Goal: Information Seeking & Learning: Learn about a topic

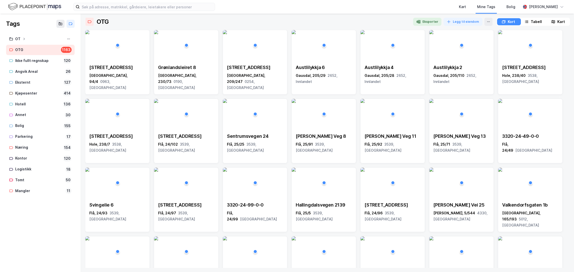
click at [35, 51] on div "OTG" at bounding box center [37, 50] width 44 height 6
click at [535, 21] on div "Tabell" at bounding box center [535, 22] width 11 height 6
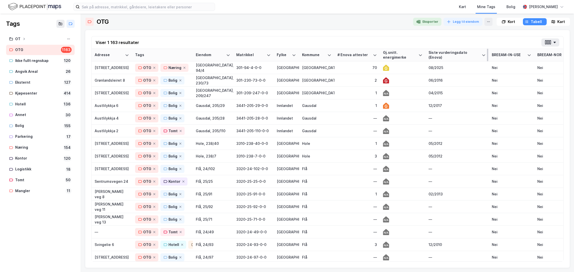
click at [449, 53] on div "Siste vurderingsdato (Enova)" at bounding box center [453, 54] width 51 height 9
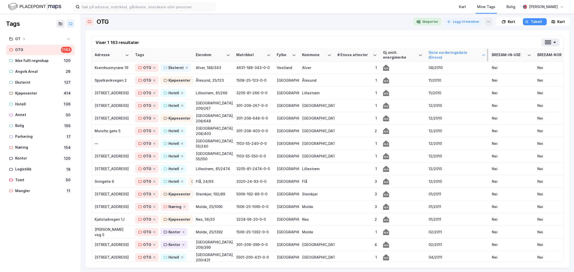
click at [449, 53] on div "Siste vurderingsdato (Enova)" at bounding box center [453, 54] width 51 height 9
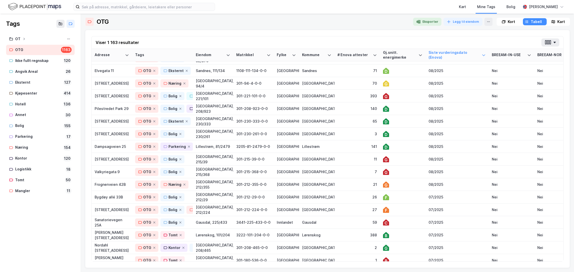
scroll to position [76, 0]
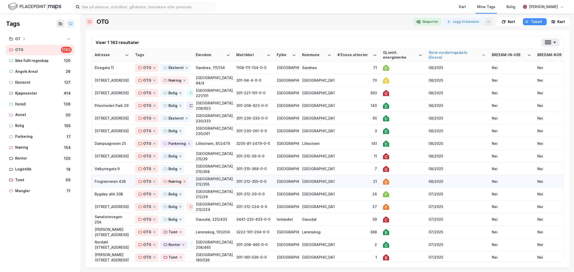
click at [327, 177] on div "[GEOGRAPHIC_DATA]" at bounding box center [316, 181] width 29 height 5
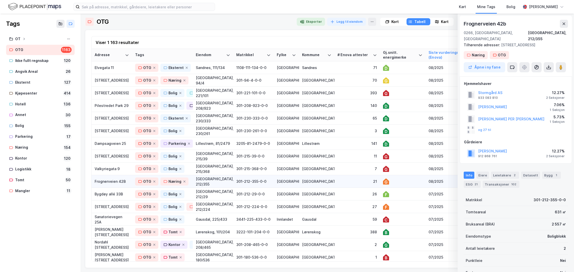
click at [343, 177] on td "21" at bounding box center [357, 181] width 46 height 13
click at [337, 169] on div "7" at bounding box center [356, 168] width 39 height 5
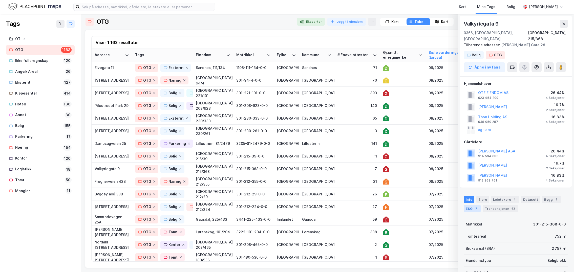
click at [470, 177] on div "ESG 7" at bounding box center [471, 208] width 17 height 7
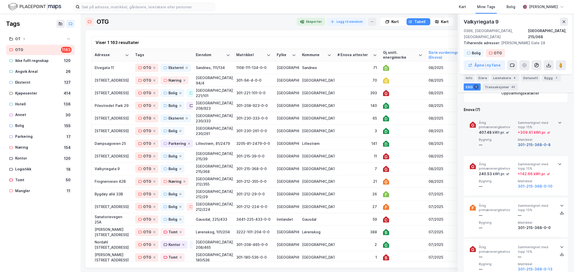
scroll to position [228, 0]
click at [557, 119] on icon at bounding box center [559, 121] width 4 height 4
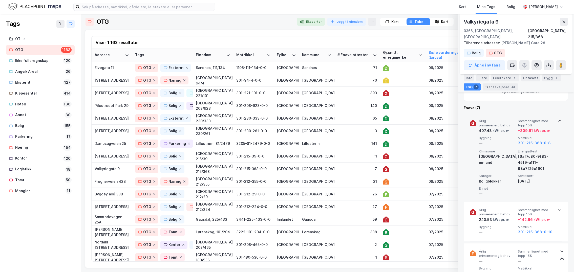
click at [557, 119] on icon at bounding box center [559, 121] width 4 height 4
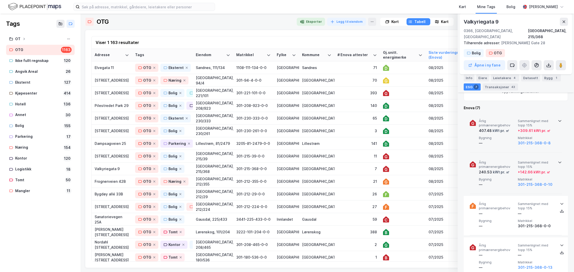
click at [557, 160] on icon at bounding box center [559, 162] width 4 height 4
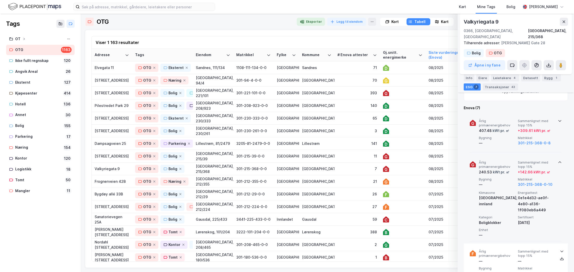
click at [557, 160] on icon at bounding box center [559, 162] width 4 height 4
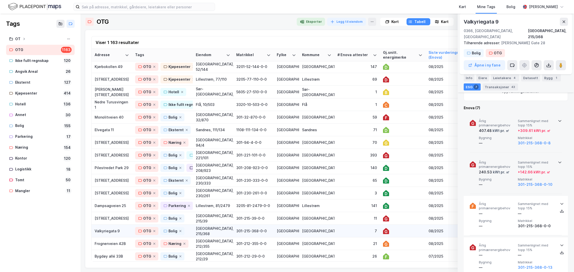
scroll to position [25, 0]
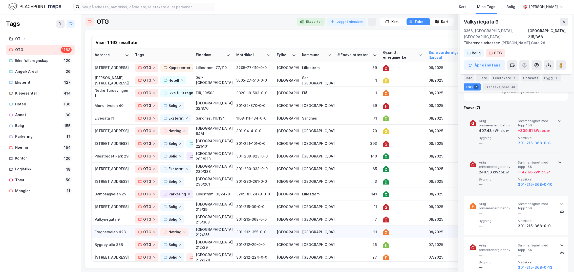
click at [336, 177] on td "21" at bounding box center [357, 232] width 46 height 13
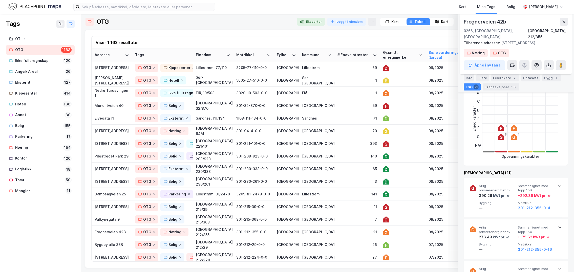
scroll to position [152, 0]
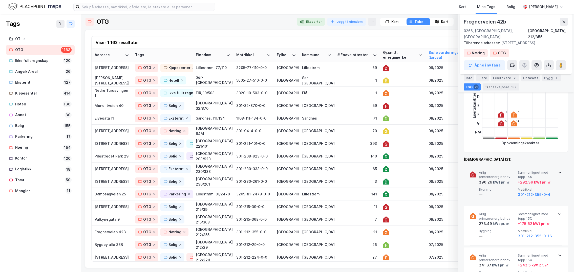
click at [557, 170] on icon at bounding box center [559, 172] width 4 height 4
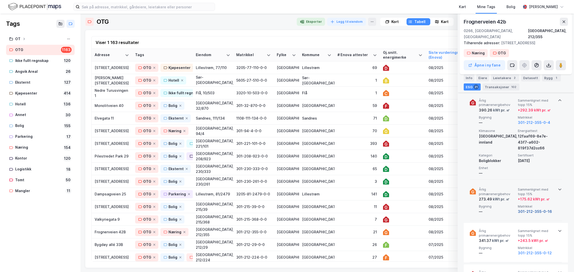
scroll to position [228, 0]
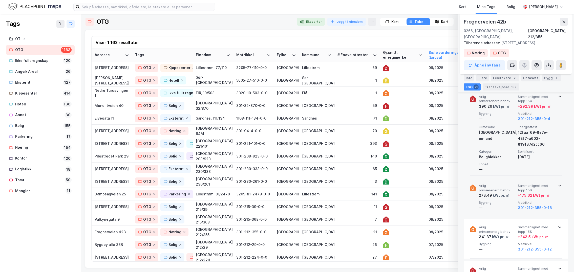
click at [558, 177] on icon at bounding box center [559, 186] width 4 height 4
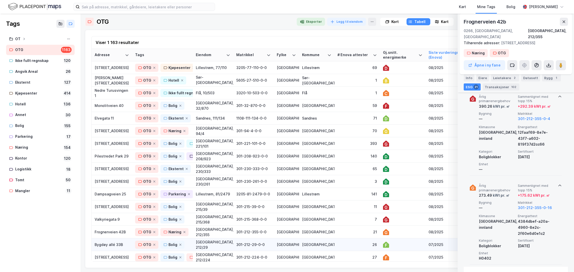
click at [339, 177] on div "26" at bounding box center [356, 244] width 39 height 5
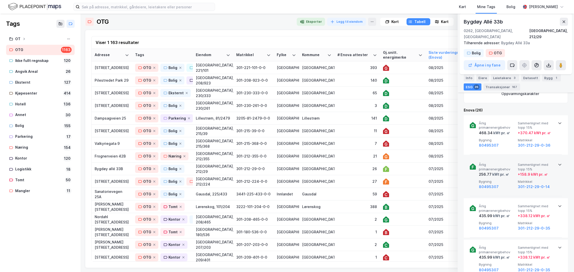
scroll to position [202, 0]
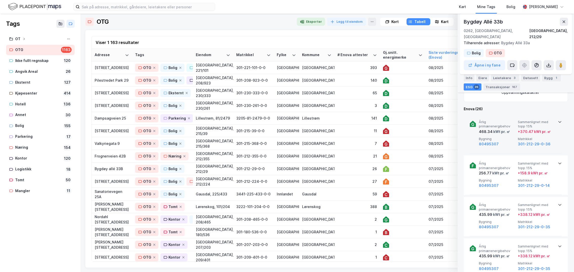
click at [558, 120] on icon at bounding box center [559, 122] width 4 height 4
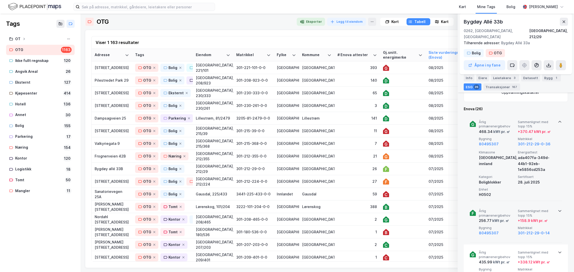
click at [557, 177] on div "Årlig primærenergibehov 256.77 kWt pr. ㎡ Sammenlignet med [PERSON_NAME] 15% + 1…" at bounding box center [515, 222] width 92 height 39
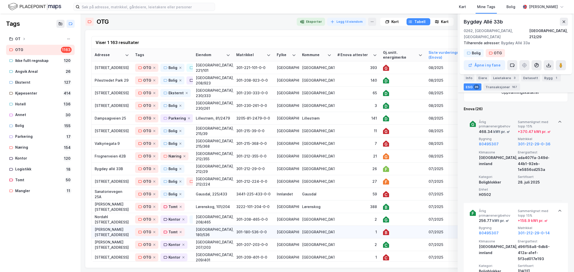
click at [342, 177] on td "1" at bounding box center [357, 232] width 46 height 13
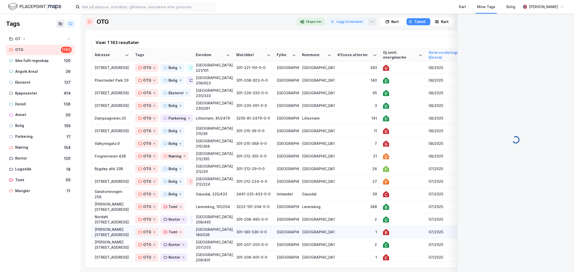
scroll to position [0, 0]
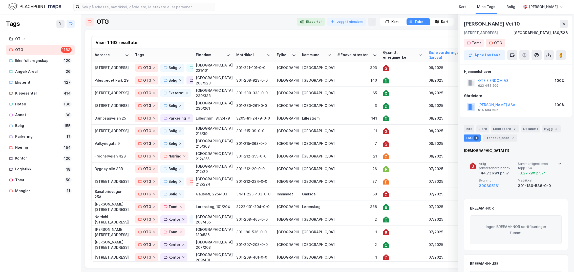
click at [558, 163] on icon at bounding box center [559, 164] width 4 height 4
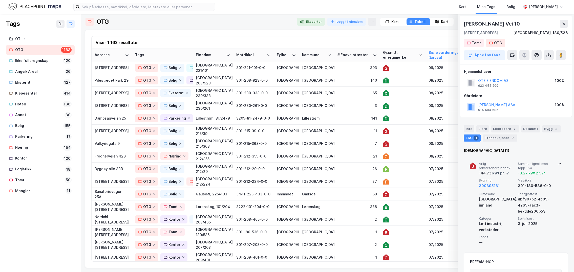
click at [558, 163] on icon at bounding box center [559, 164] width 4 height 4
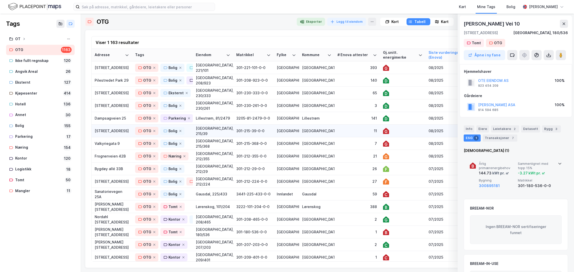
click at [406, 130] on div at bounding box center [402, 131] width 39 height 6
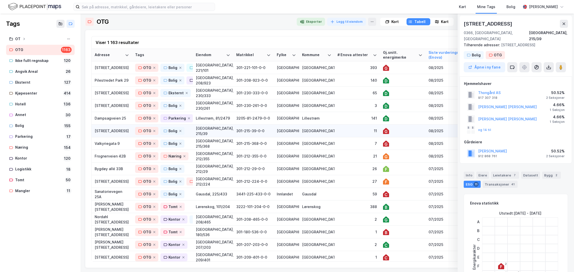
scroll to position [202, 0]
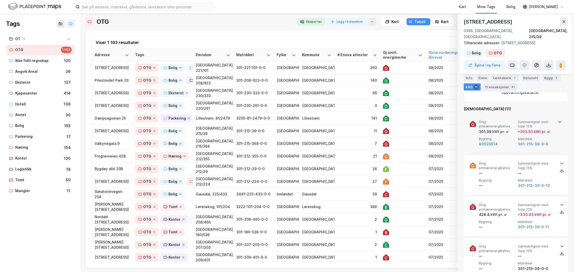
click at [558, 121] on icon at bounding box center [559, 122] width 3 height 2
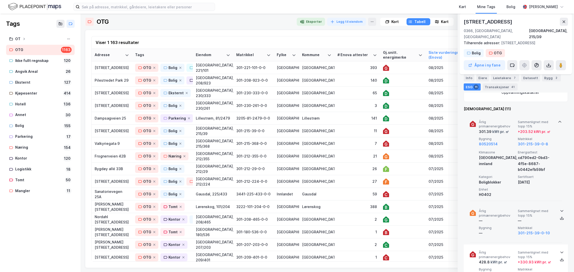
click at [560, 177] on icon at bounding box center [561, 211] width 4 height 4
click at [557, 119] on div at bounding box center [559, 121] width 4 height 4
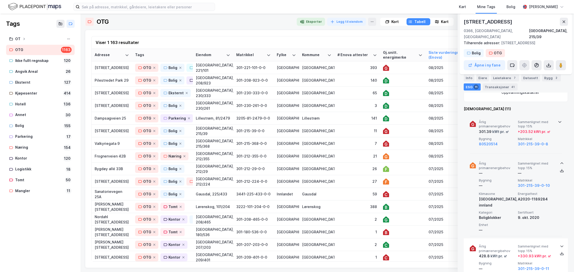
click at [555, 114] on div "Årlig primærenergibehov 301.39 kWt pr. ㎡ Sammenlignet med [PERSON_NAME] 15% + 2…" at bounding box center [515, 133] width 92 height 39
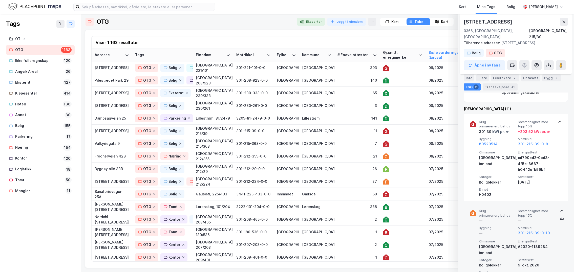
click at [559, 177] on icon at bounding box center [561, 211] width 4 height 4
click at [339, 118] on div "141" at bounding box center [356, 118] width 39 height 5
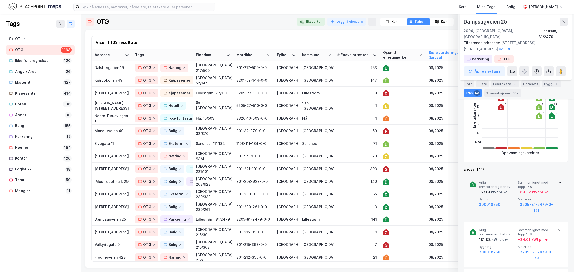
scroll to position [152, 0]
click at [558, 177] on icon at bounding box center [559, 181] width 3 height 2
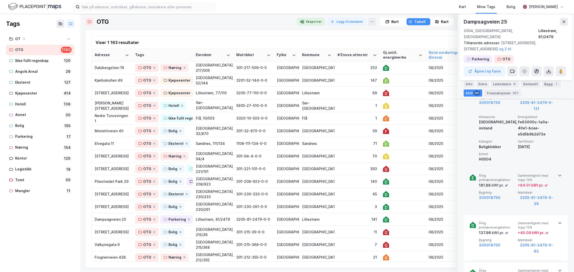
scroll to position [253, 0]
click at [557, 172] on icon at bounding box center [559, 174] width 4 height 4
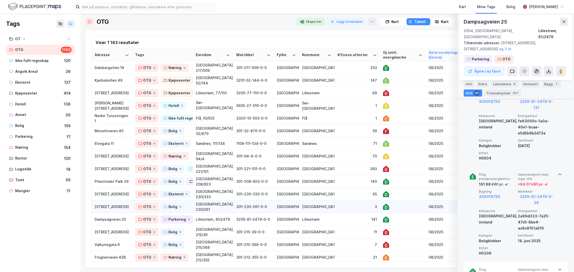
click at [108, 177] on div "[STREET_ADDRESS]" at bounding box center [112, 206] width 34 height 5
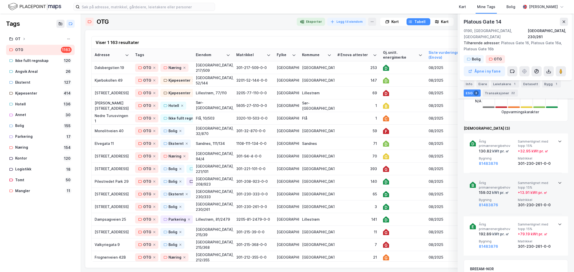
scroll to position [177, 0]
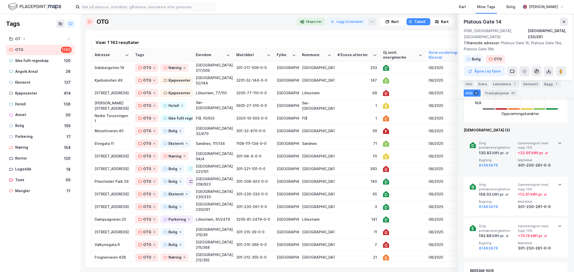
click at [558, 142] on icon at bounding box center [559, 143] width 3 height 2
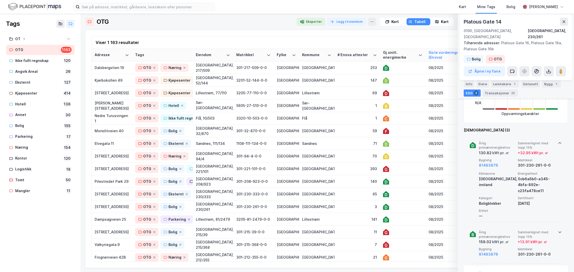
click at [558, 177] on icon at bounding box center [559, 232] width 4 height 4
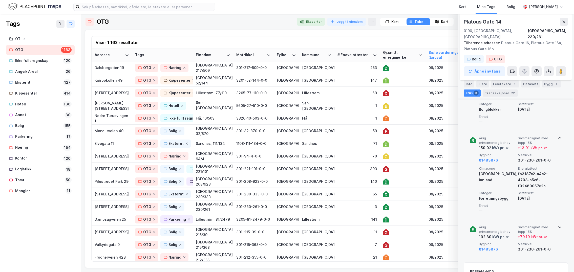
scroll to position [278, 0]
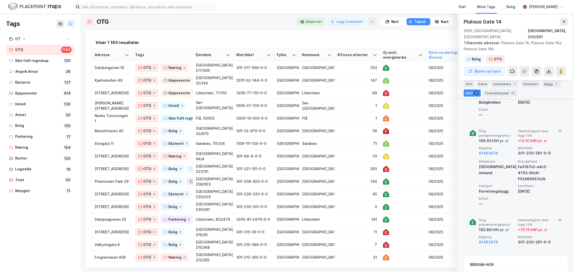
click at [559, 177] on icon at bounding box center [559, 220] width 4 height 4
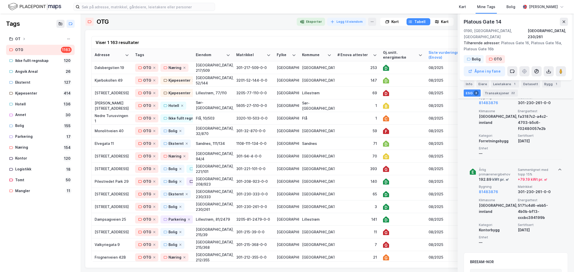
scroll to position [329, 0]
click at [557, 167] on icon at bounding box center [559, 169] width 4 height 4
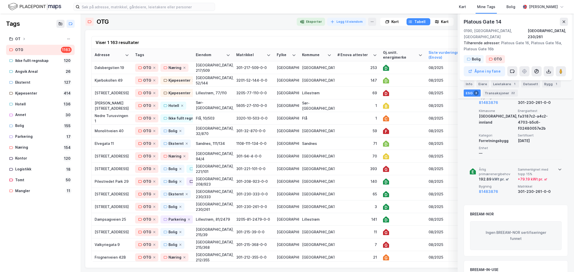
click at [558, 169] on icon at bounding box center [559, 170] width 3 height 2
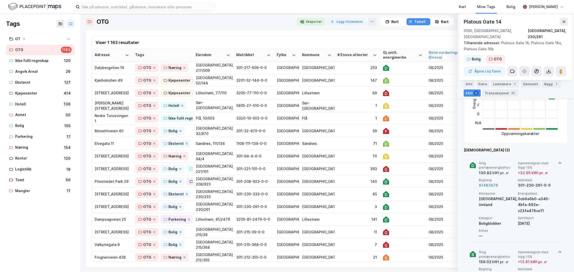
scroll to position [152, 0]
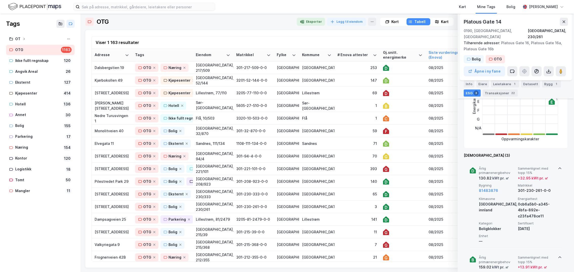
click at [525, 66] on div "Åpne i ny fane" at bounding box center [515, 71] width 104 height 10
click at [478, 22] on div "Platous Gate 14" at bounding box center [482, 22] width 39 height 8
click at [339, 177] on div "3" at bounding box center [356, 206] width 39 height 5
click at [538, 43] on div "Tilhørende adresser: Platous [STREET_ADDRESS]" at bounding box center [513, 46] width 100 height 12
click at [484, 84] on div "Eiere" at bounding box center [482, 83] width 13 height 7
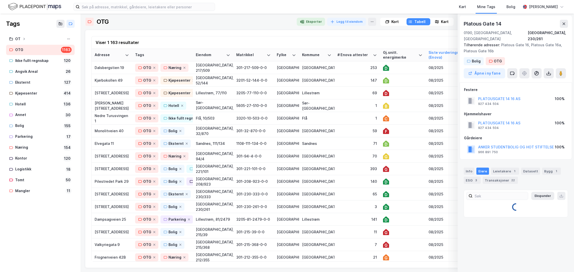
scroll to position [0, 0]
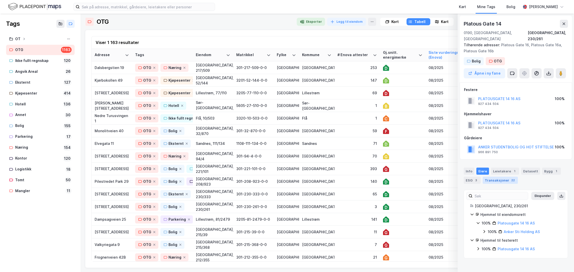
click at [498, 177] on div "Transaksjoner 22" at bounding box center [499, 180] width 35 height 7
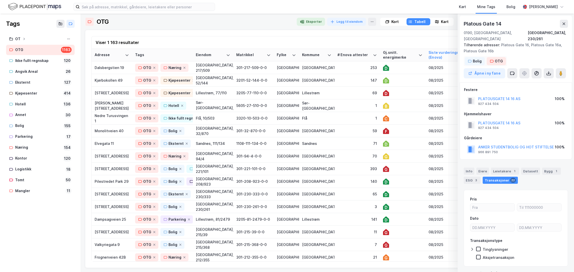
click at [475, 58] on div "Bolig" at bounding box center [477, 61] width 9 height 6
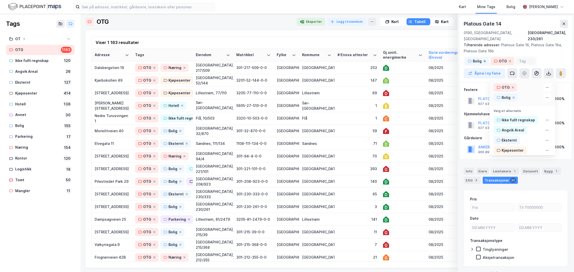
click at [484, 60] on icon at bounding box center [484, 61] width 3 height 3
click at [483, 60] on icon at bounding box center [484, 61] width 2 height 2
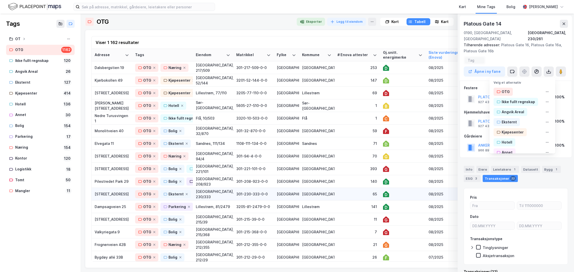
click at [350, 177] on div "65" at bounding box center [356, 193] width 39 height 5
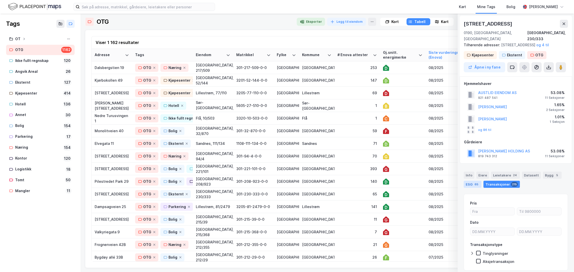
click at [472, 177] on div "ESG 65" at bounding box center [472, 184] width 18 height 7
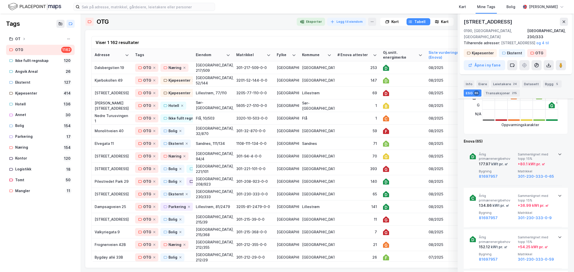
scroll to position [177, 0]
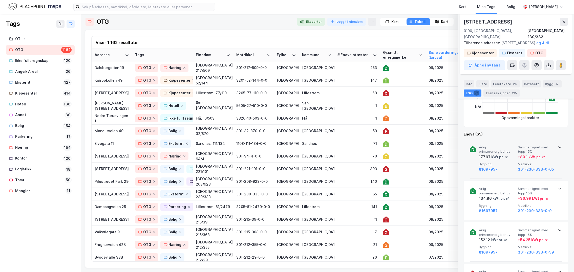
click at [557, 146] on icon at bounding box center [559, 147] width 4 height 4
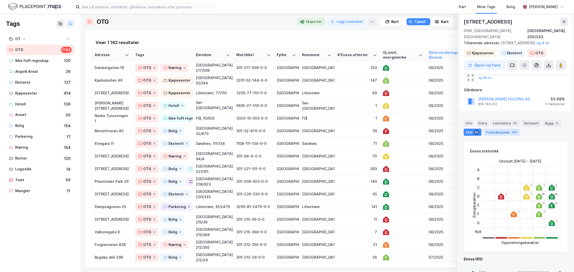
scroll to position [51, 0]
click at [500, 132] on div "Transaksjoner 215" at bounding box center [501, 133] width 36 height 7
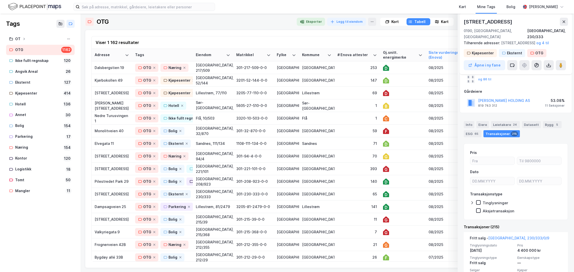
scroll to position [25, 0]
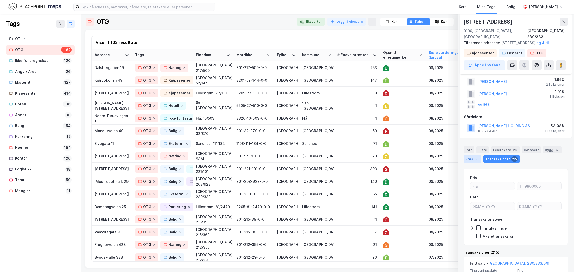
click at [466, 160] on div "ESG 65" at bounding box center [472, 158] width 18 height 7
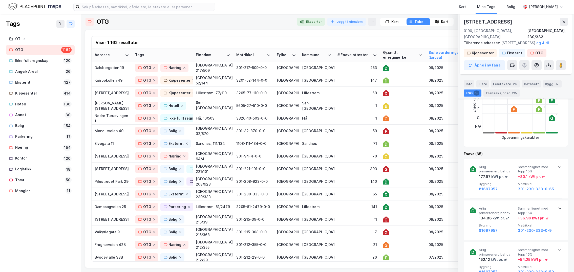
scroll to position [177, 0]
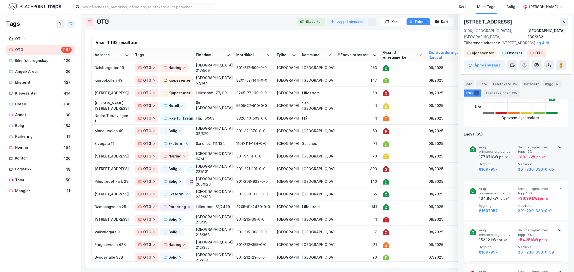
click at [558, 145] on icon at bounding box center [559, 147] width 4 height 4
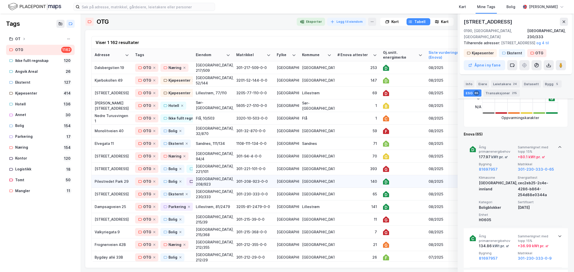
click at [341, 177] on div "140" at bounding box center [356, 181] width 39 height 5
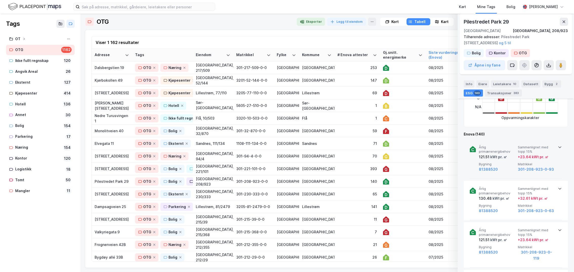
click at [559, 146] on icon at bounding box center [559, 147] width 4 height 4
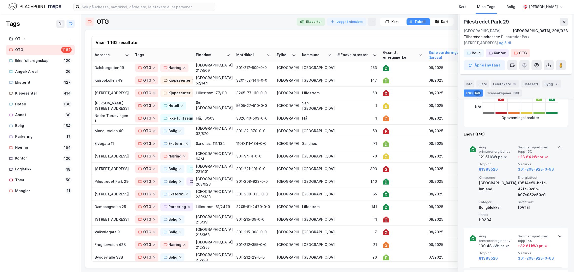
click at [559, 146] on icon at bounding box center [559, 147] width 4 height 4
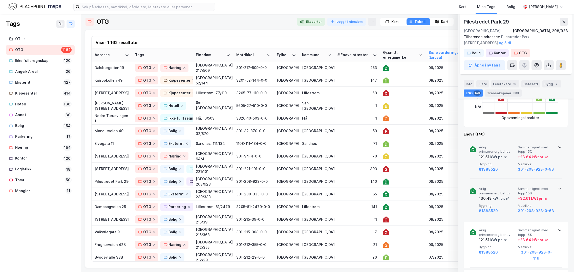
click at [557, 177] on icon at bounding box center [559, 189] width 4 height 4
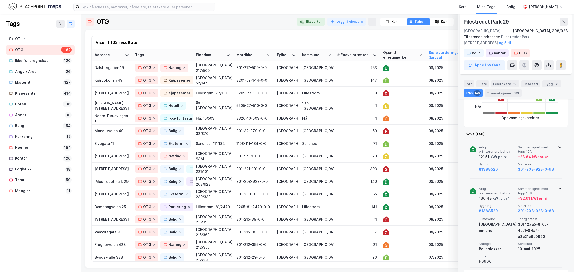
click at [559, 177] on icon at bounding box center [559, 189] width 4 height 4
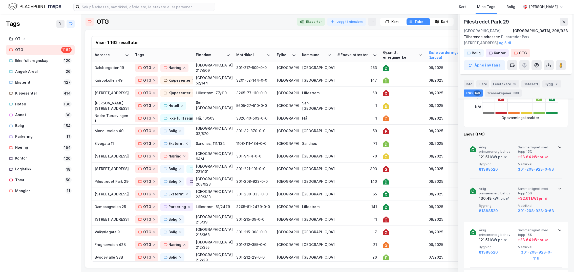
click at [558, 147] on icon at bounding box center [559, 147] width 4 height 4
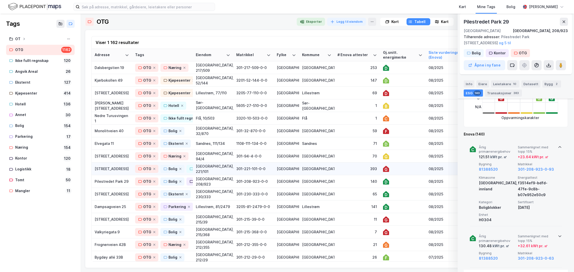
click at [343, 167] on div "393" at bounding box center [356, 168] width 39 height 5
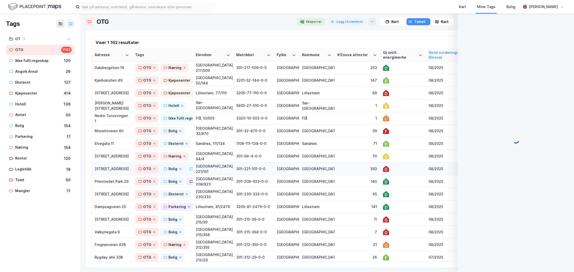
scroll to position [0, 0]
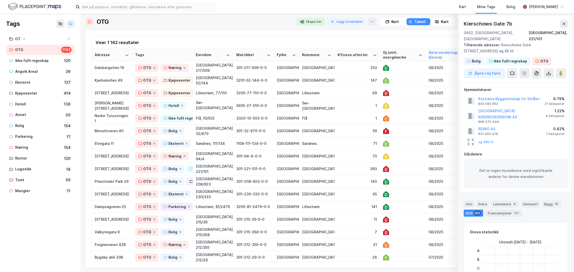
click at [0, 0] on button "og 45 til" at bounding box center [0, 0] width 0 height 0
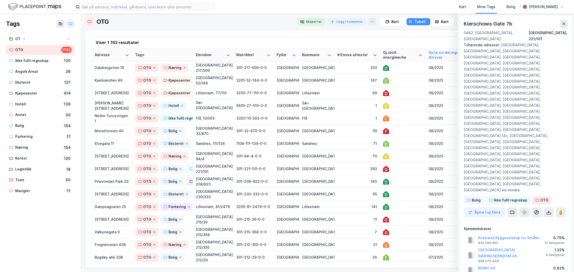
click at [0, 0] on button "vis mindre" at bounding box center [0, 0] width 0 height 0
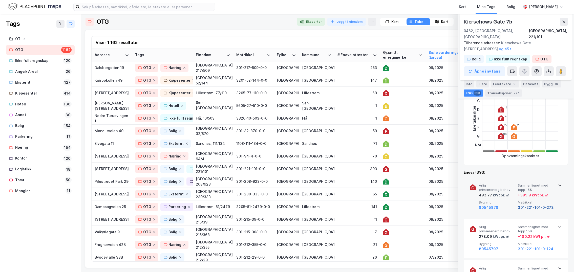
scroll to position [177, 0]
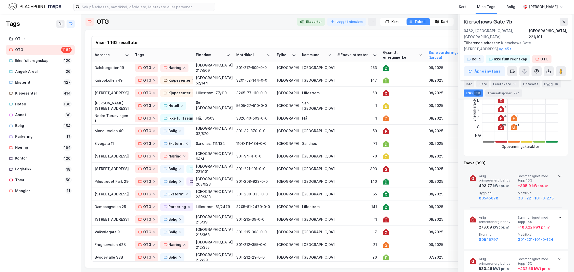
click at [557, 174] on icon at bounding box center [559, 176] width 4 height 4
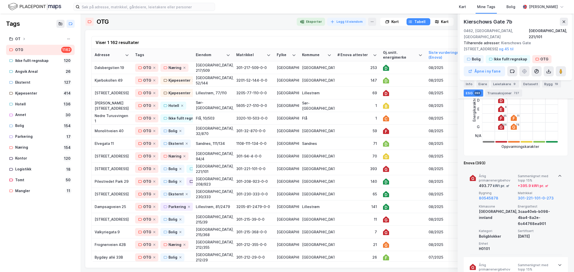
click at [557, 174] on icon at bounding box center [559, 176] width 4 height 4
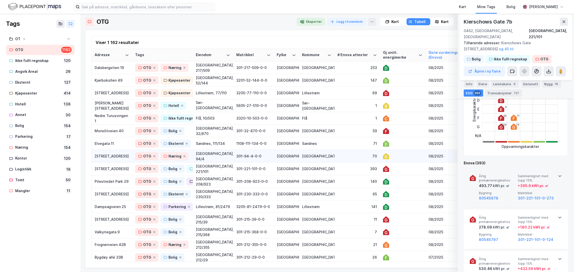
click at [343, 157] on div "70" at bounding box center [356, 155] width 39 height 5
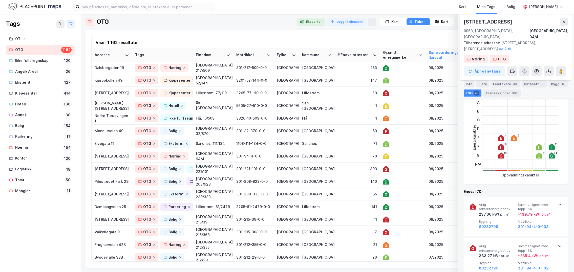
scroll to position [126, 0]
click at [0, 0] on button "og 7 til" at bounding box center [0, 0] width 0 height 0
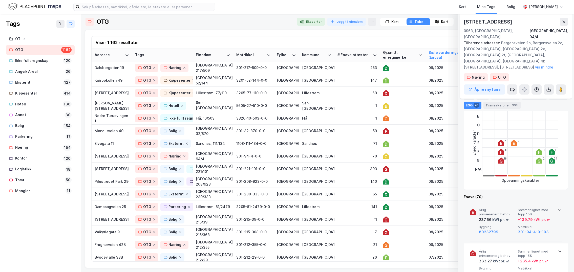
click at [559, 177] on icon at bounding box center [559, 210] width 4 height 4
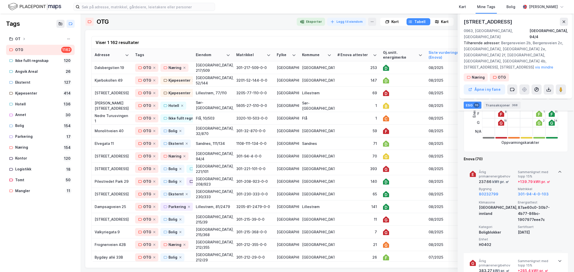
scroll to position [189, 0]
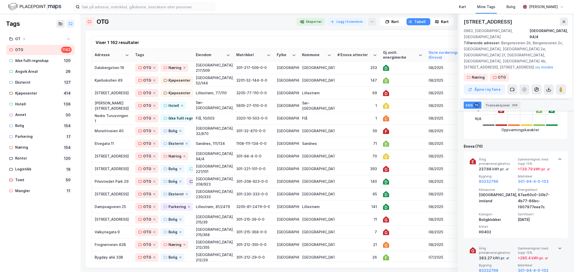
click at [558, 177] on icon at bounding box center [559, 248] width 4 height 4
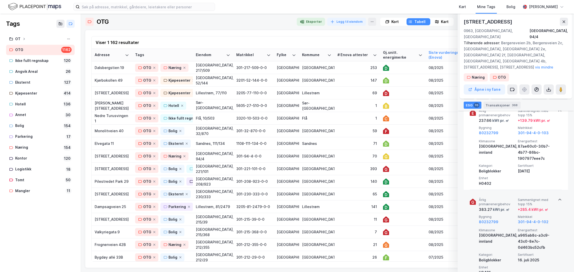
scroll to position [240, 0]
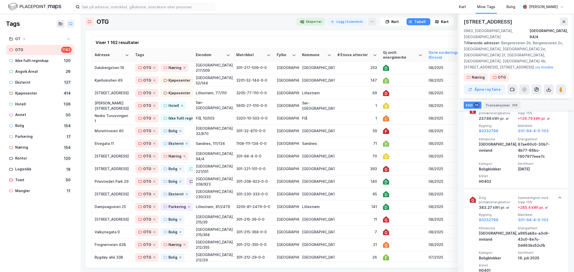
click at [558, 177] on icon at bounding box center [559, 198] width 3 height 2
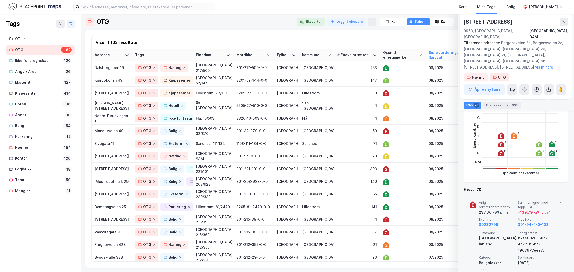
scroll to position [139, 0]
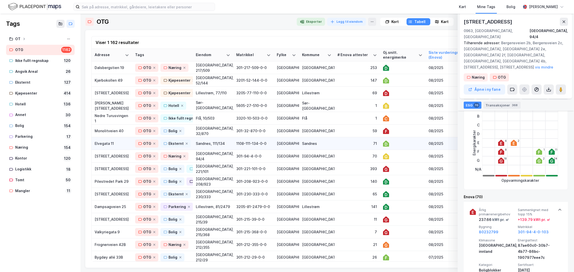
click at [337, 144] on td "71" at bounding box center [357, 143] width 46 height 13
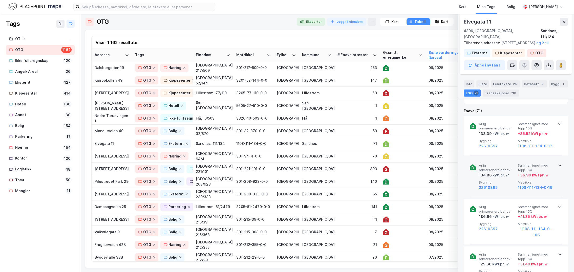
scroll to position [202, 0]
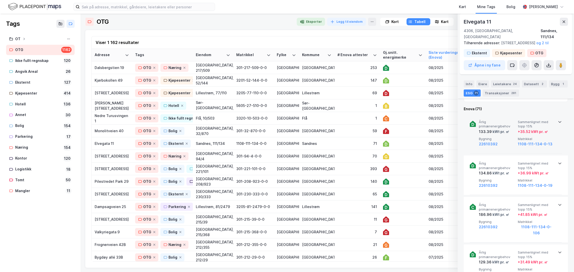
click at [557, 120] on icon at bounding box center [559, 122] width 4 height 4
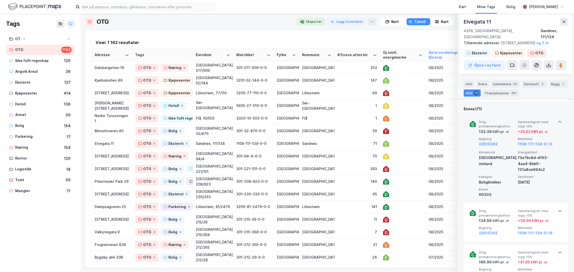
click at [557, 120] on icon at bounding box center [559, 122] width 4 height 4
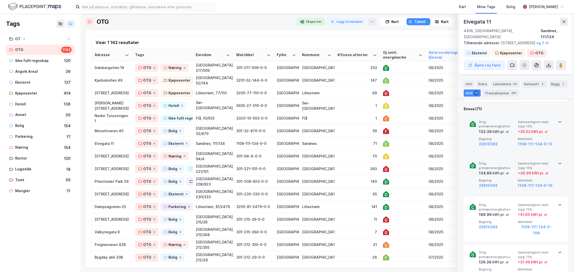
click at [558, 162] on icon at bounding box center [559, 163] width 4 height 4
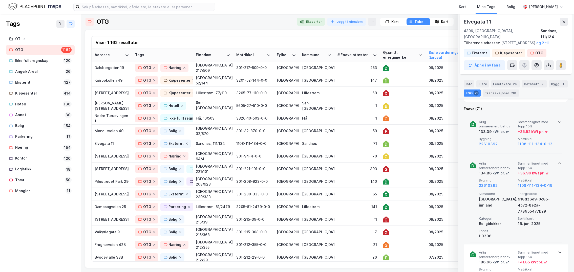
click at [558, 162] on icon at bounding box center [559, 163] width 4 height 4
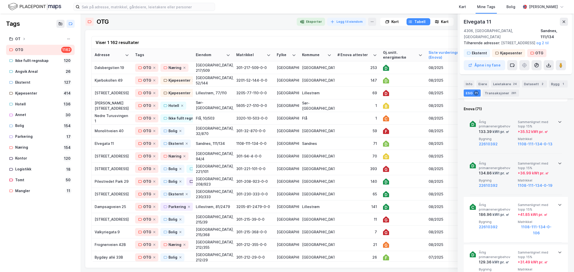
click at [557, 121] on icon at bounding box center [559, 122] width 4 height 4
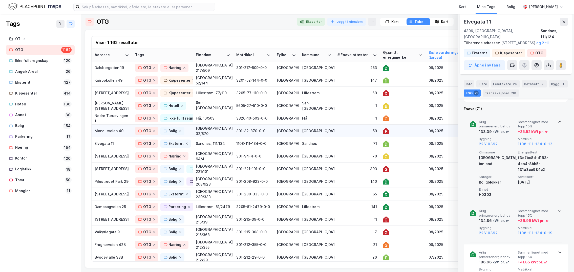
click at [341, 131] on div "59" at bounding box center [356, 130] width 39 height 5
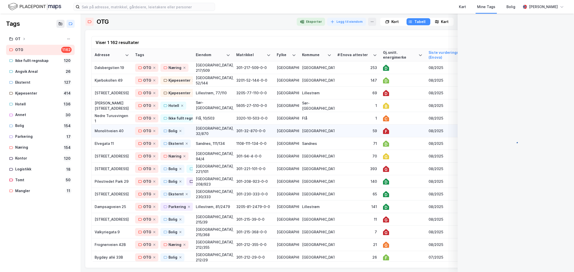
scroll to position [0, 0]
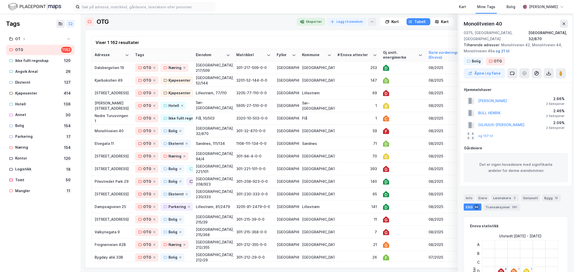
click at [0, 0] on button "og 21 til" at bounding box center [0, 0] width 0 height 0
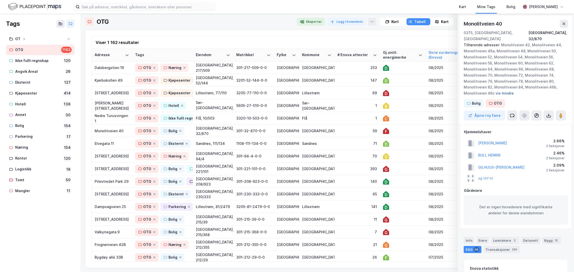
click at [0, 0] on button "vis mindre" at bounding box center [0, 0] width 0 height 0
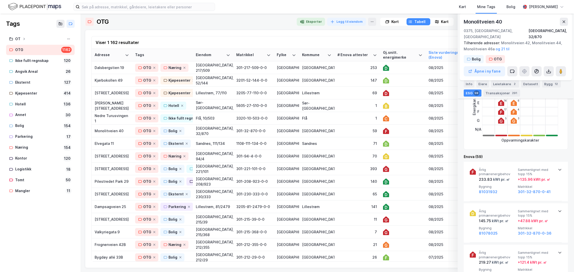
scroll to position [177, 0]
click at [481, 84] on div "Eiere" at bounding box center [482, 83] width 13 height 7
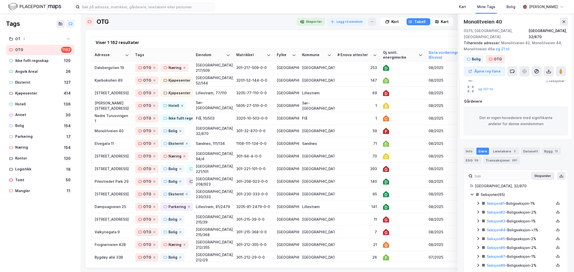
scroll to position [0, 0]
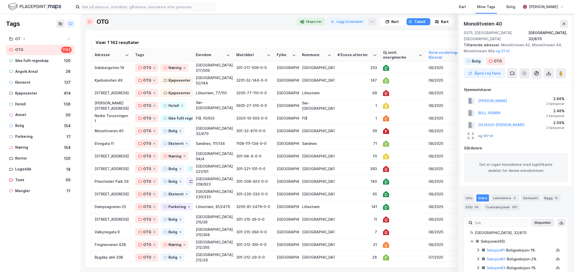
click at [0, 0] on button "og 107 til" at bounding box center [0, 0] width 0 height 0
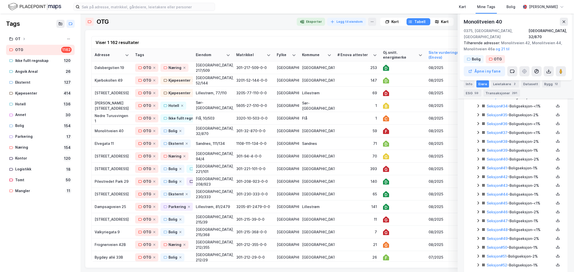
scroll to position [326, 0]
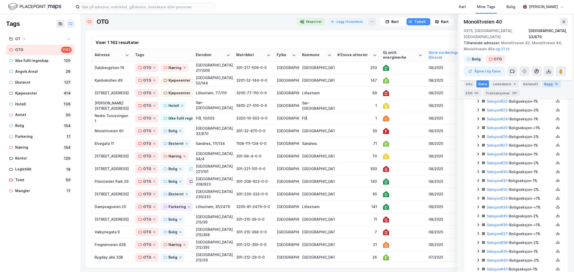
click at [546, 84] on div "Bygg 12" at bounding box center [551, 83] width 19 height 7
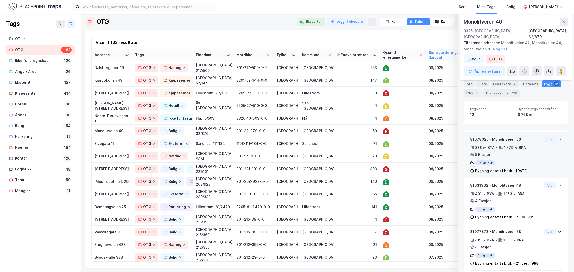
scroll to position [55, 0]
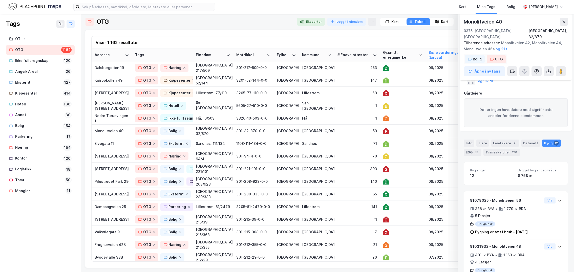
click at [477, 56] on div "Bolig" at bounding box center [477, 59] width 9 height 6
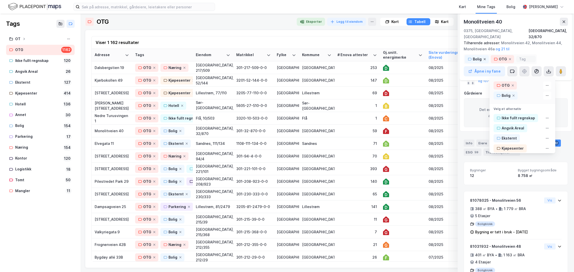
click at [484, 58] on icon at bounding box center [484, 59] width 2 height 2
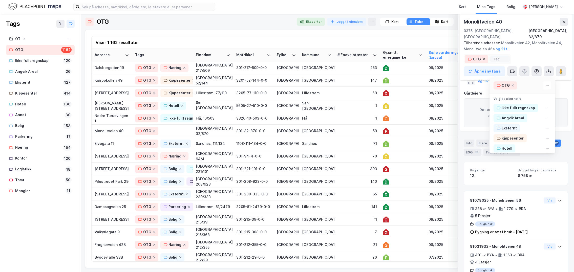
click at [485, 57] on span at bounding box center [484, 59] width 4 height 4
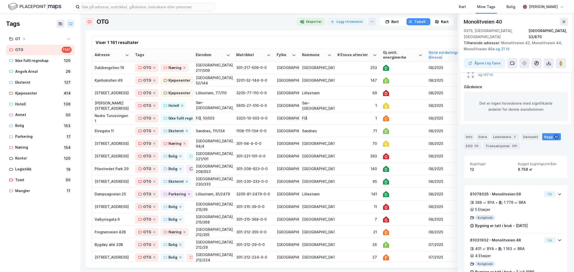
click at [528, 46] on div "[STREET_ADDRESS], 32/870 Tilhørende adresser: [STREET_ADDRESS], [STREET_ADDRESS…" at bounding box center [515, 43] width 112 height 59
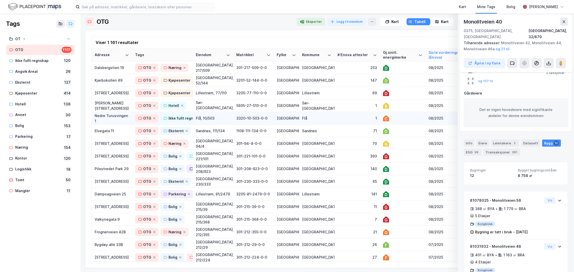
click at [344, 117] on div "1" at bounding box center [356, 118] width 39 height 5
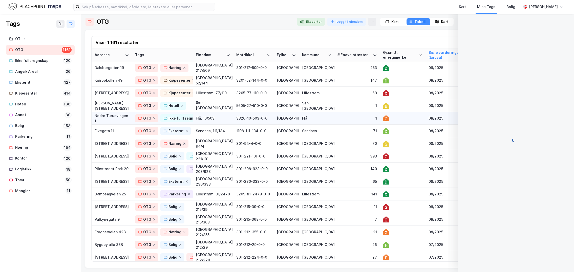
scroll to position [0, 0]
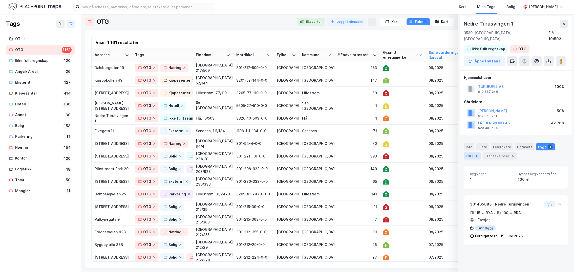
click at [469, 152] on div "ESG 1" at bounding box center [471, 155] width 17 height 7
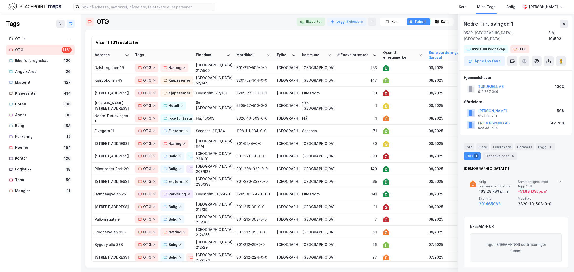
click at [557, 177] on icon at bounding box center [559, 182] width 4 height 4
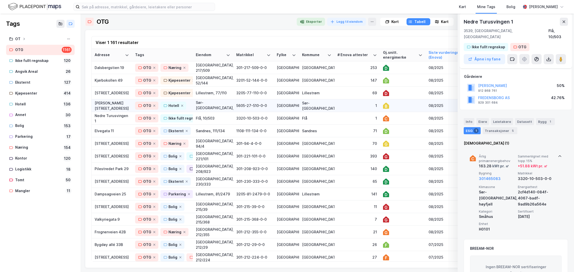
click at [349, 105] on div "1" at bounding box center [356, 105] width 39 height 5
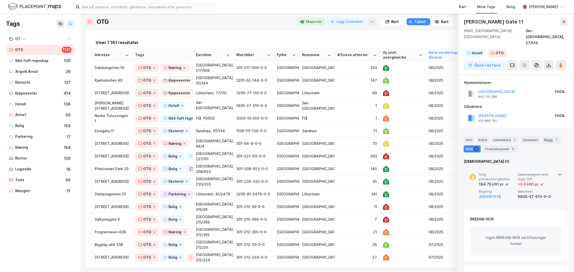
click at [558, 172] on icon at bounding box center [559, 174] width 4 height 4
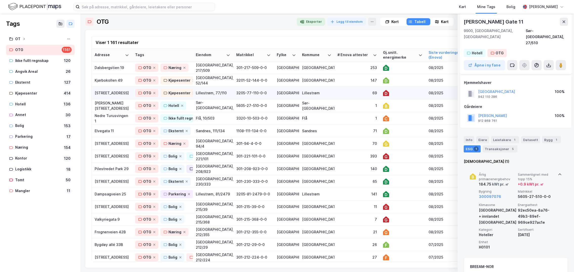
click at [343, 91] on div "69" at bounding box center [356, 92] width 39 height 5
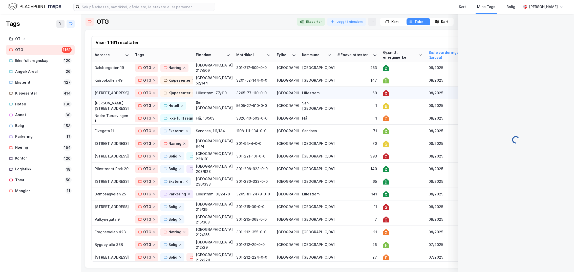
scroll to position [0, 0]
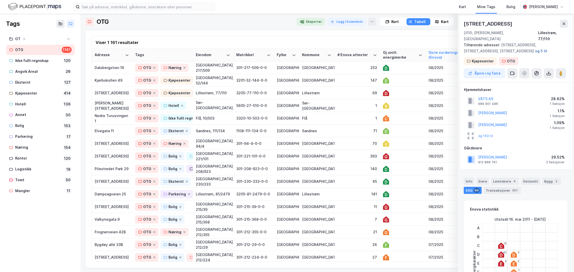
click at [0, 0] on button "og 5 til" at bounding box center [0, 0] width 0 height 0
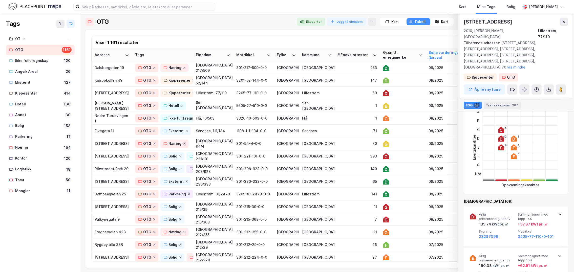
scroll to position [152, 0]
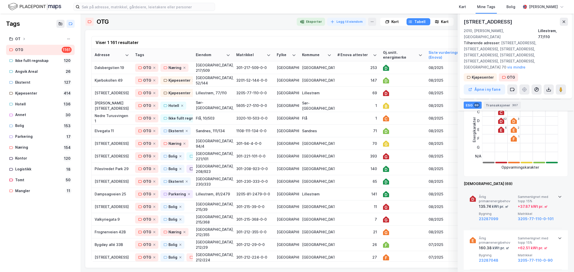
click at [557, 177] on icon at bounding box center [559, 197] width 4 height 4
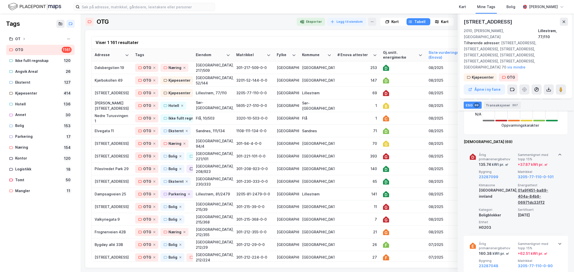
scroll to position [202, 0]
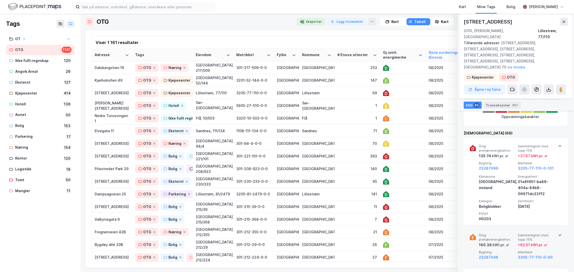
click at [558, 177] on icon at bounding box center [559, 235] width 4 height 4
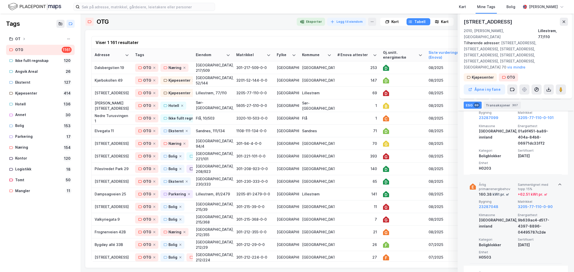
scroll to position [278, 0]
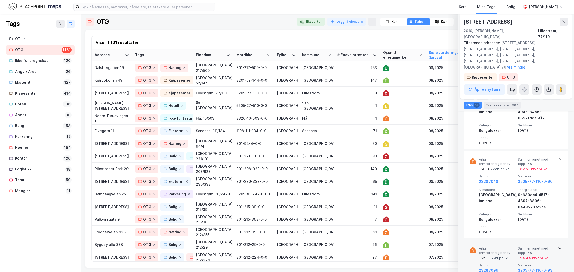
click at [558, 177] on icon at bounding box center [559, 249] width 3 height 2
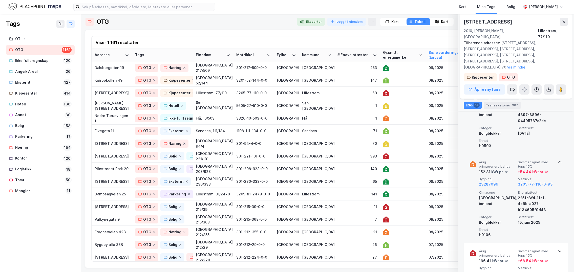
scroll to position [379, 0]
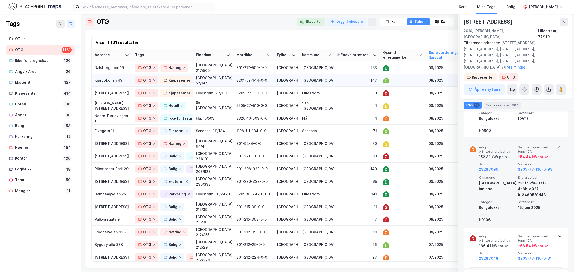
click at [341, 79] on div "147" at bounding box center [356, 80] width 39 height 5
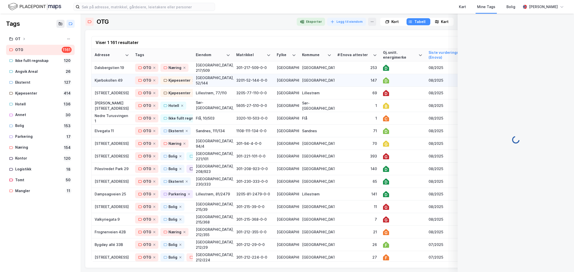
scroll to position [0, 0]
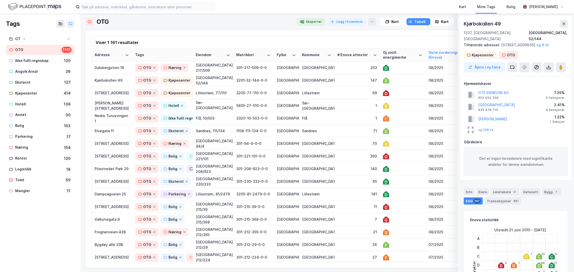
click at [0, 0] on button "og 6 til" at bounding box center [0, 0] width 0 height 0
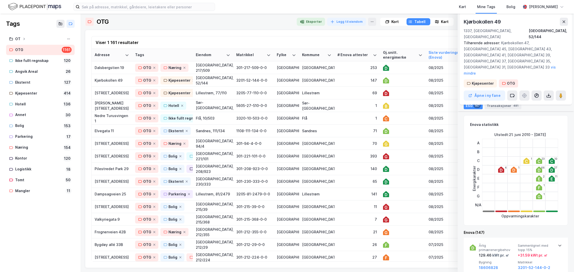
scroll to position [152, 0]
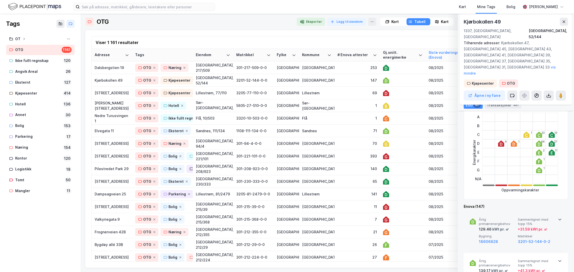
click at [558, 177] on icon at bounding box center [559, 219] width 4 height 4
click at [558, 177] on icon at bounding box center [559, 219] width 3 height 2
click at [557, 177] on icon at bounding box center [559, 219] width 4 height 4
click at [558, 177] on icon at bounding box center [559, 219] width 3 height 2
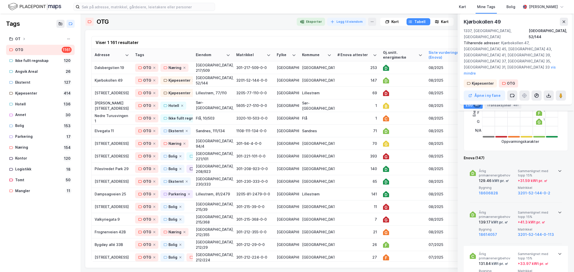
scroll to position [202, 0]
click at [558, 177] on icon at bounding box center [559, 210] width 4 height 4
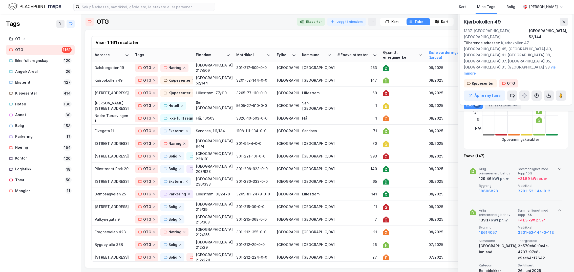
click at [558, 177] on icon at bounding box center [559, 210] width 4 height 4
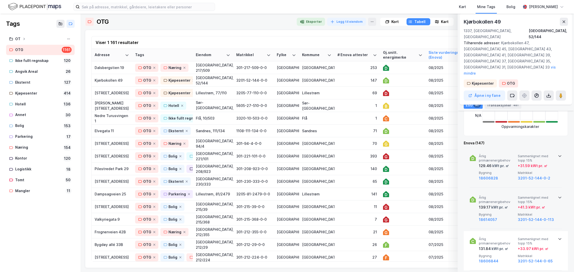
scroll to position [228, 0]
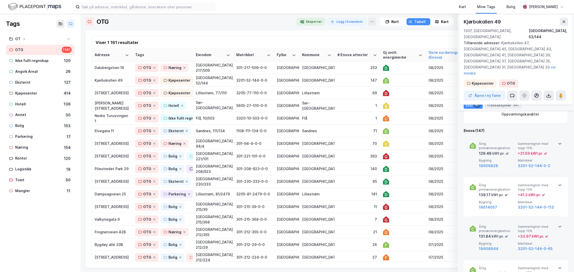
click at [559, 177] on div "Årlig primærenergibehov 131.84 kWt pr. ㎡ Sammenlignet med [PERSON_NAME] 15% + 3…" at bounding box center [515, 238] width 92 height 39
click at [559, 177] on div "Årlig primærenergibehov 131.84 kWt pr. ㎡ Sammenlignet med [PERSON_NAME] 15% + 3…" at bounding box center [515, 262] width 92 height 87
click at [352, 67] on div "253" at bounding box center [356, 67] width 39 height 5
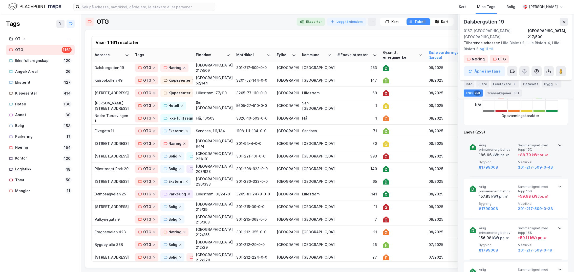
scroll to position [177, 0]
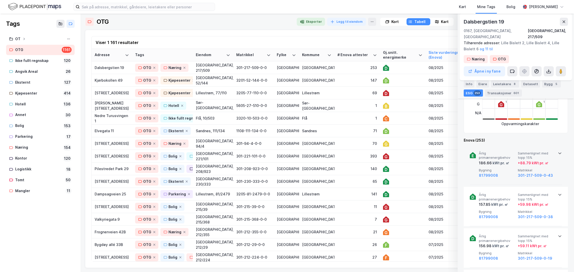
click at [559, 151] on icon at bounding box center [559, 153] width 4 height 4
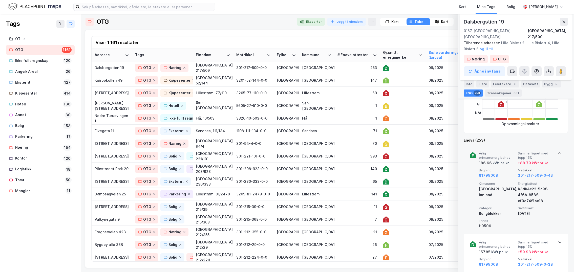
click at [559, 151] on icon at bounding box center [559, 153] width 4 height 4
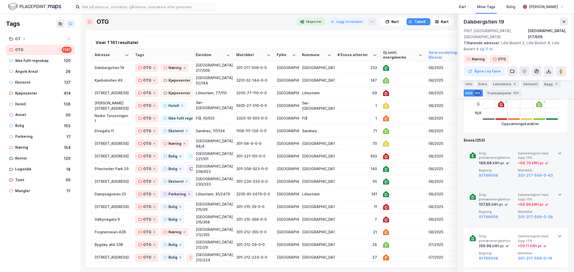
click at [558, 177] on icon at bounding box center [559, 195] width 4 height 4
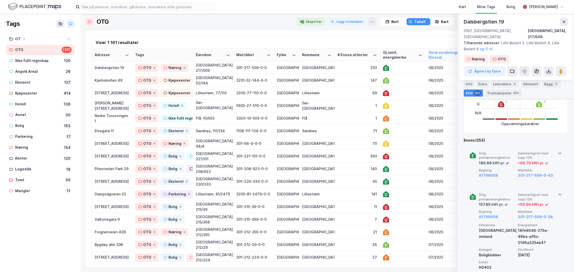
click at [558, 177] on icon at bounding box center [559, 195] width 4 height 4
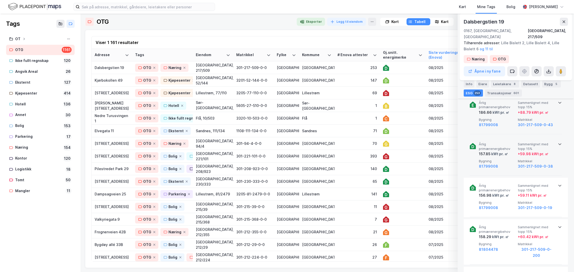
scroll to position [253, 0]
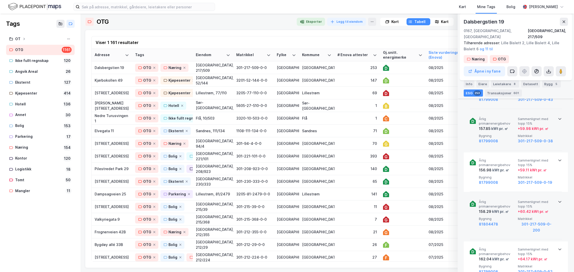
click at [558, 177] on icon at bounding box center [559, 202] width 4 height 4
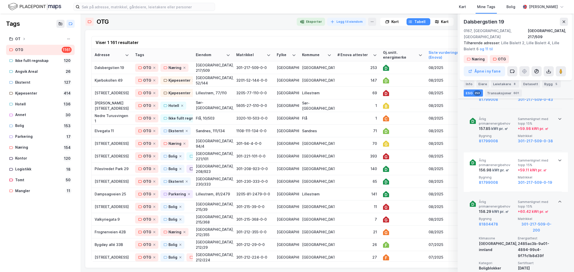
click at [558, 177] on icon at bounding box center [559, 202] width 4 height 4
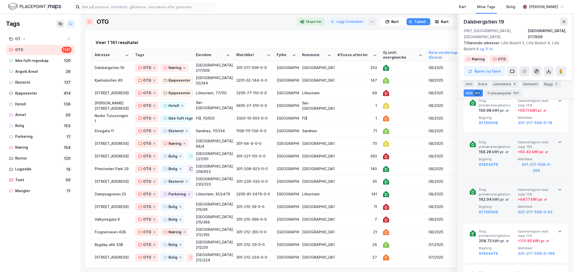
scroll to position [329, 0]
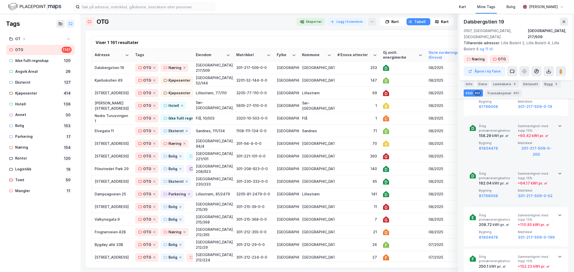
click at [560, 166] on div "Årlig primærenergibehov 162.04 kWt pr. ㎡ Sammenlignet med [PERSON_NAME] 15% + 6…" at bounding box center [515, 185] width 104 height 39
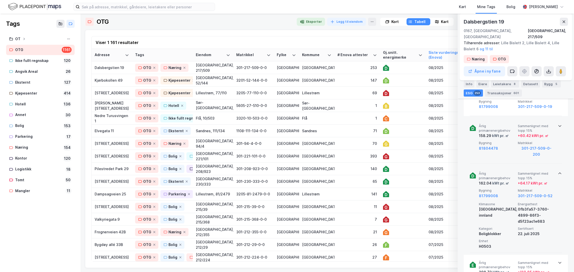
click at [560, 166] on div "Årlig primærenergibehov 162.04 kWt pr. ㎡ Sammenlignet med [PERSON_NAME] 15% + 6…" at bounding box center [515, 209] width 104 height 87
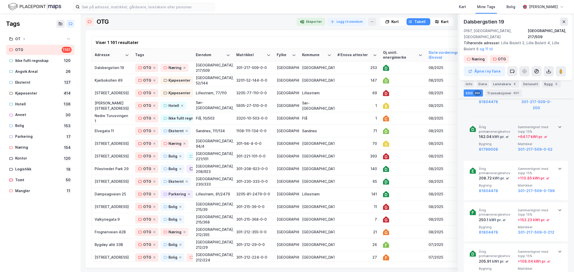
scroll to position [379, 0]
